Goal: Task Accomplishment & Management: Complete application form

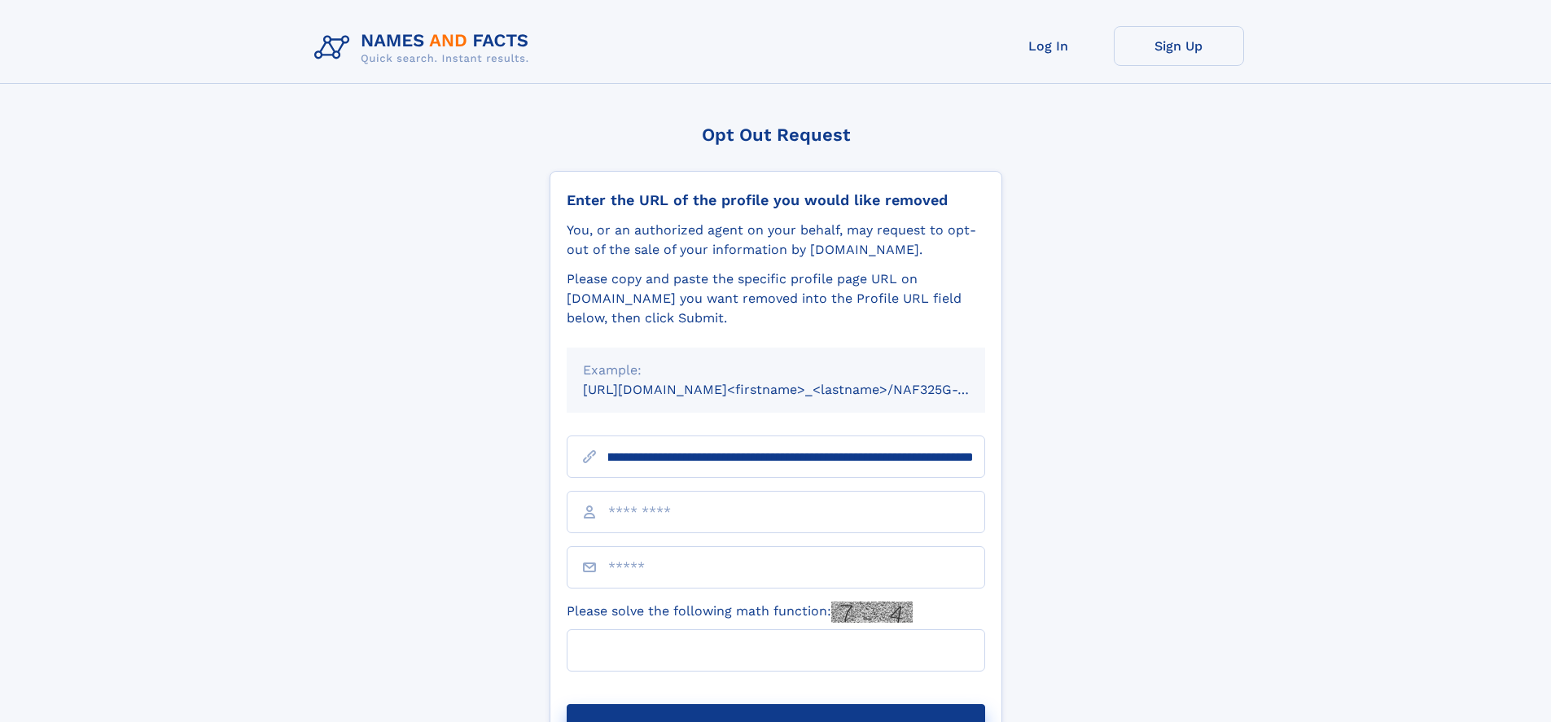
scroll to position [0, 197]
type input "**********"
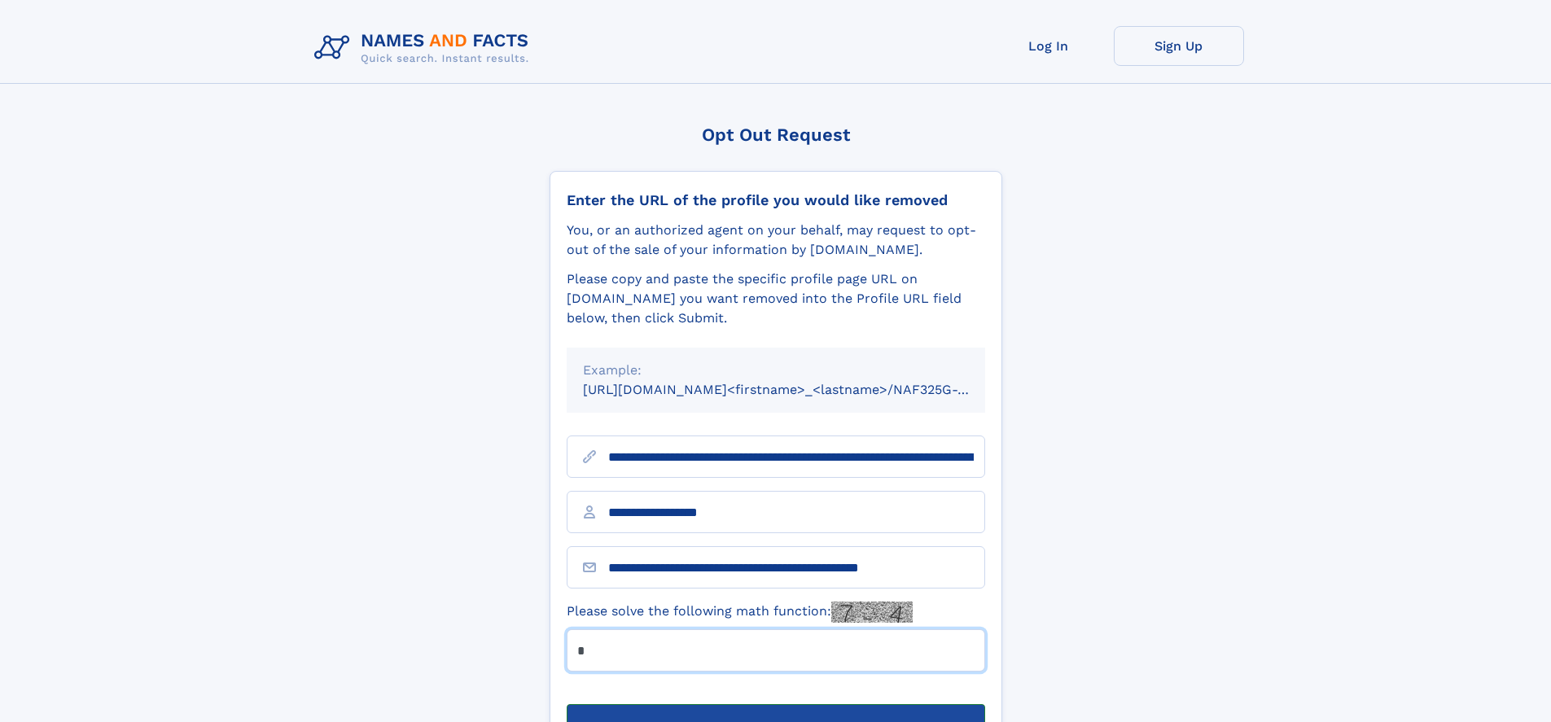
type input "*"
click at [775, 704] on button "Submit Opt Out Request" at bounding box center [776, 730] width 418 height 52
